Goal: Information Seeking & Learning: Learn about a topic

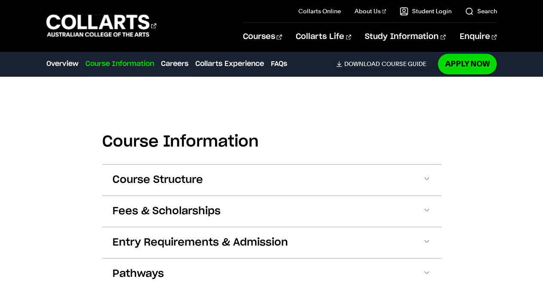
scroll to position [738, 0]
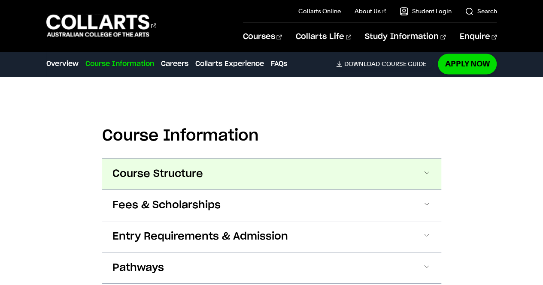
click at [167, 172] on span "Course Structure" at bounding box center [157, 174] width 91 height 14
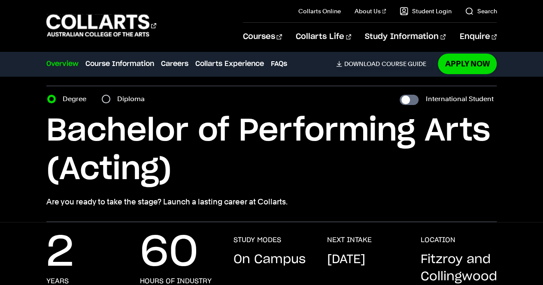
scroll to position [0, 0]
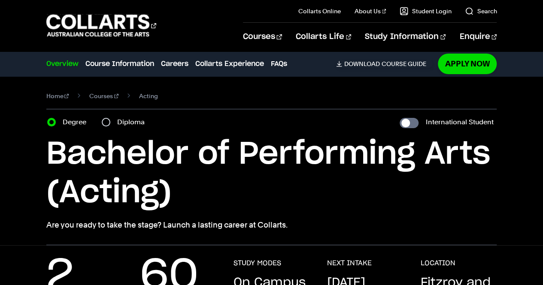
click at [507, 249] on div "2 years 60 hours of industry placement STUDY MODES On Campus NEXT INTAKE [DATE]…" at bounding box center [271, 290] width 543 height 89
click at [116, 61] on link "Course Information" at bounding box center [119, 64] width 69 height 10
click at [100, 97] on link "Courses" at bounding box center [103, 96] width 29 height 12
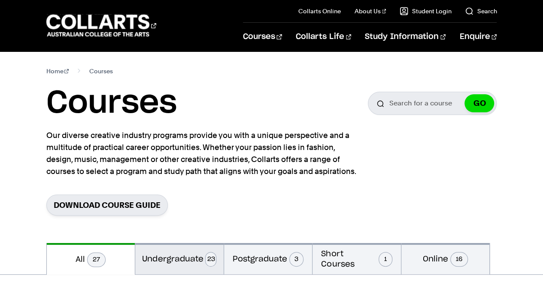
click at [178, 258] on button "Undergraduate 23" at bounding box center [179, 258] width 88 height 31
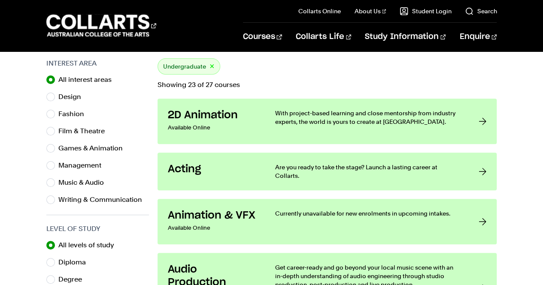
scroll to position [275, 0]
click at [52, 133] on input "Film & Theatre" at bounding box center [50, 132] width 9 height 9
radio input "true"
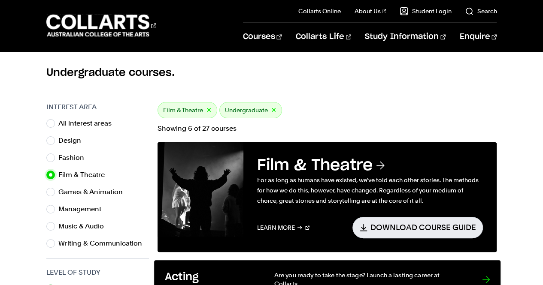
scroll to position [117, 0]
